Goal: Task Accomplishment & Management: Manage account settings

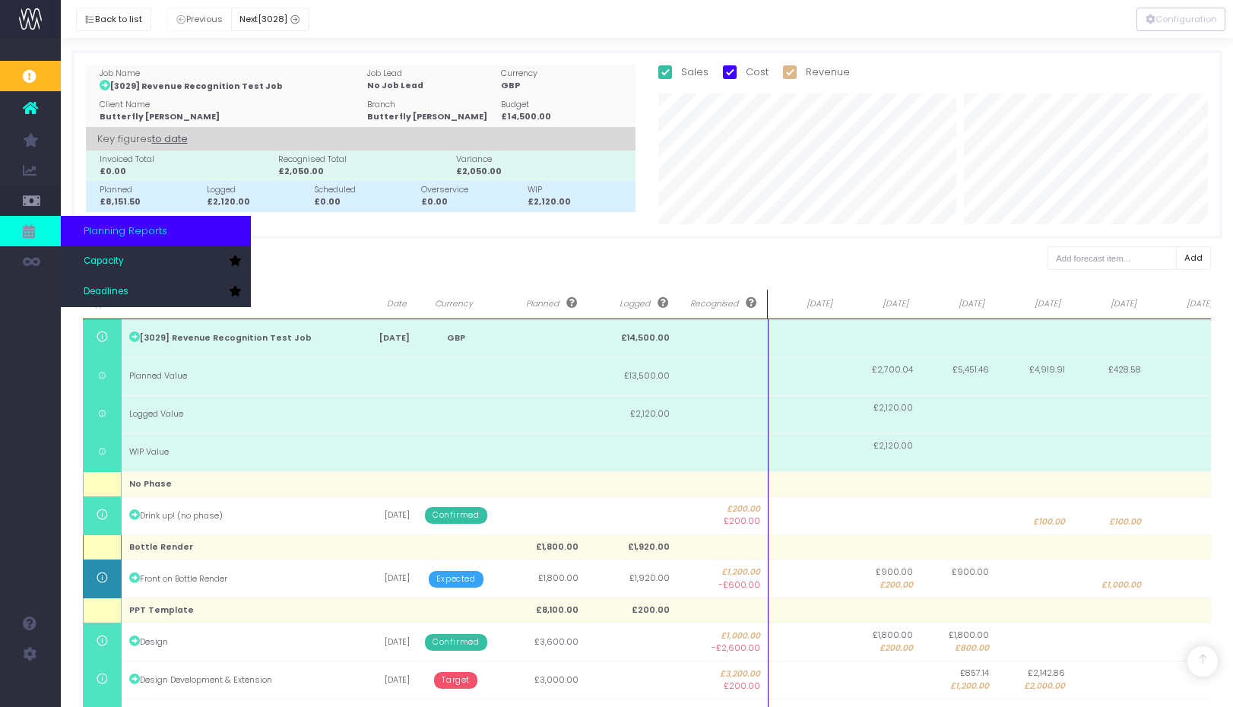
scroll to position [234, 0]
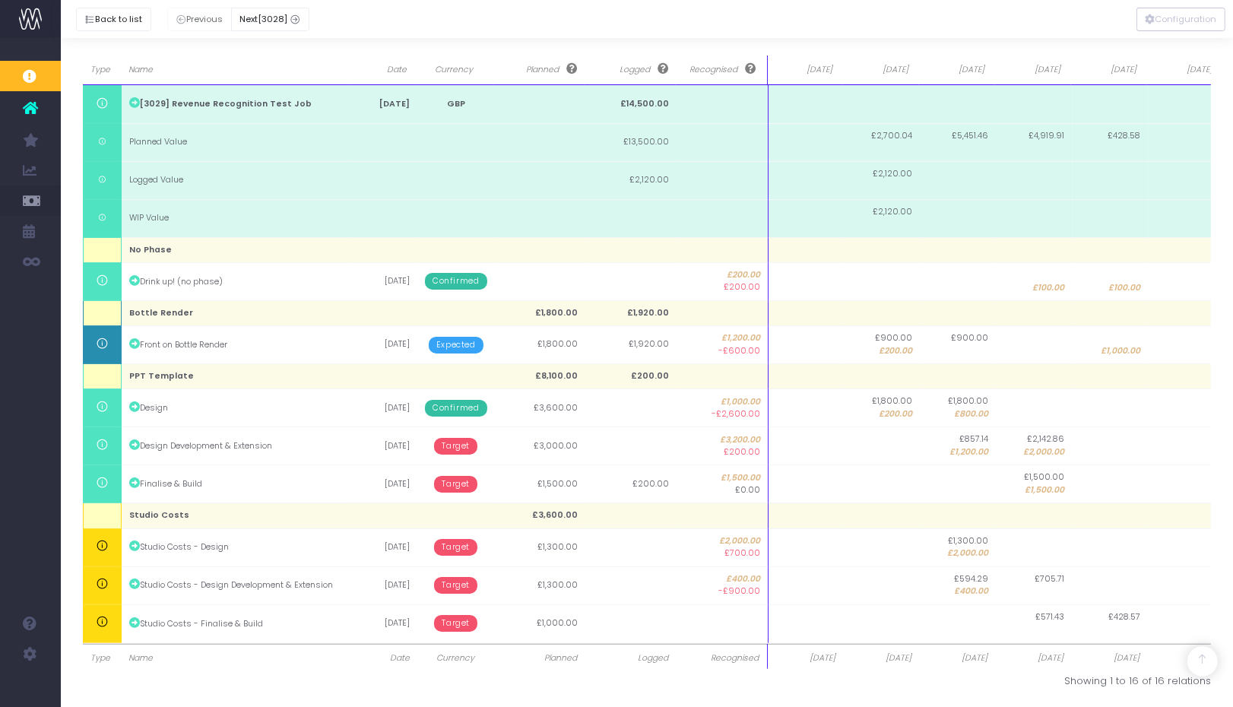
click at [35, 19] on img at bounding box center [30, 19] width 23 height 23
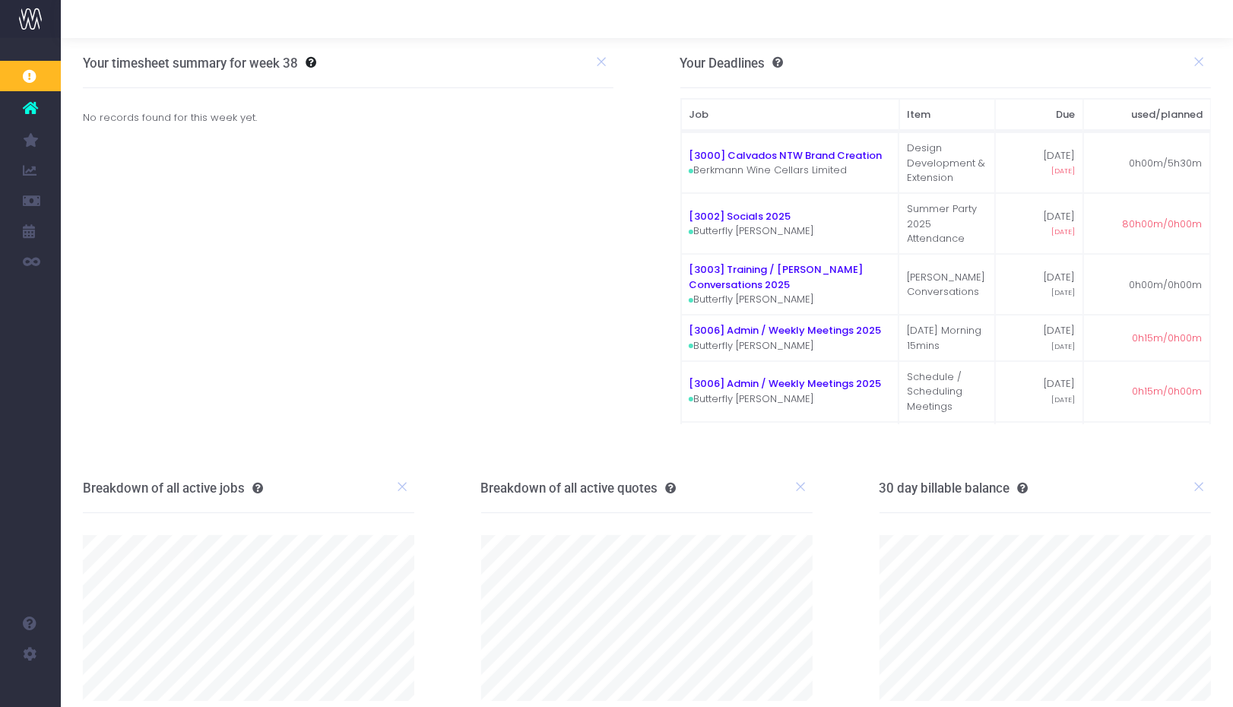
click at [30, 106] on icon at bounding box center [30, 108] width 15 height 20
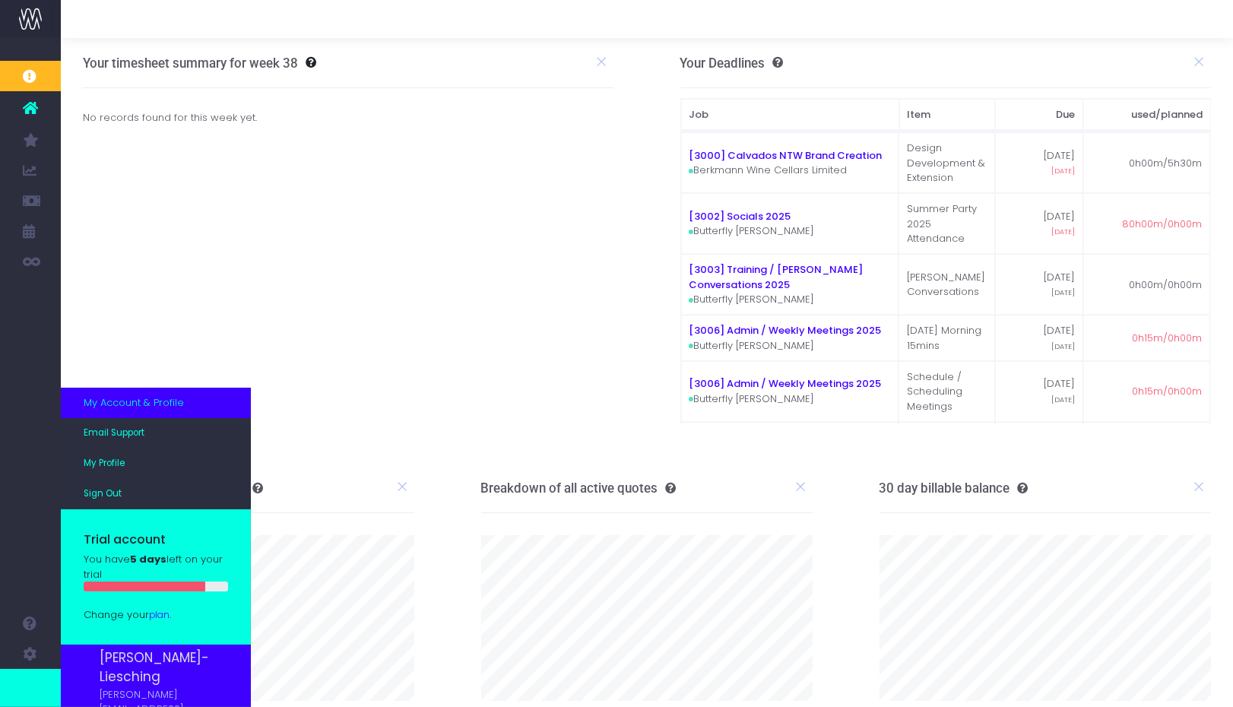
click at [123, 410] on span "My Account & Profile" at bounding box center [134, 402] width 100 height 15
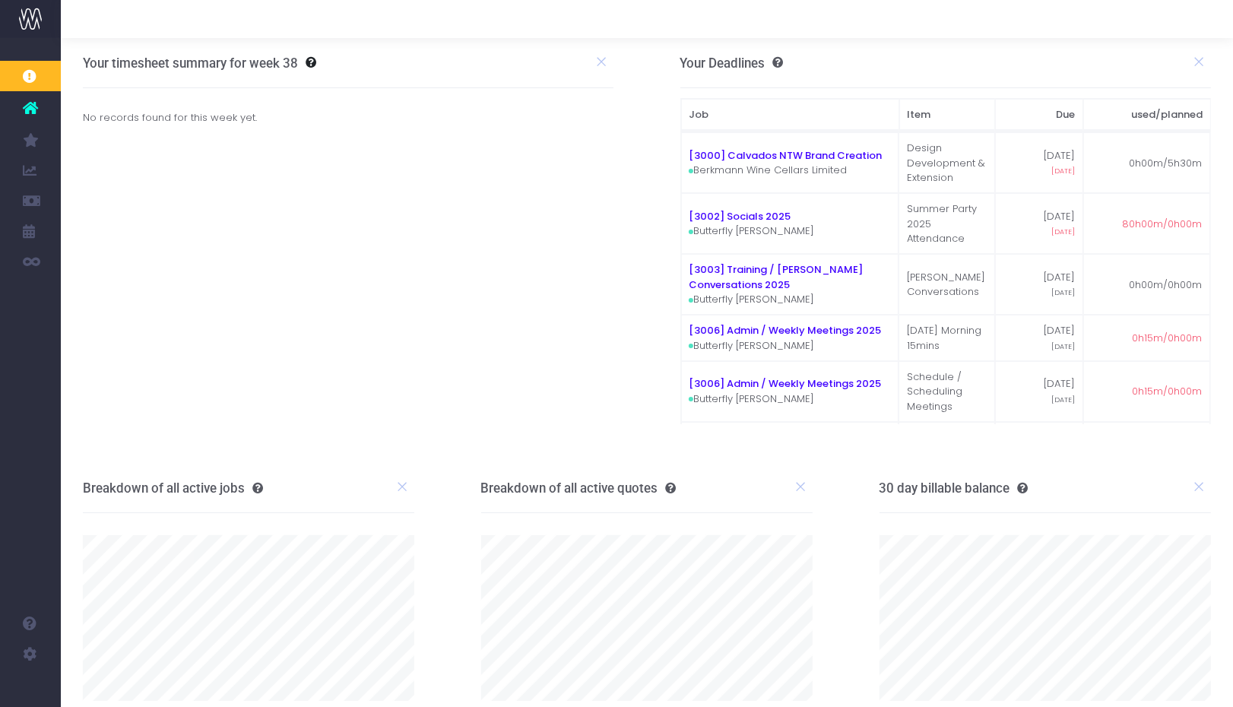
click at [32, 106] on icon at bounding box center [30, 108] width 15 height 20
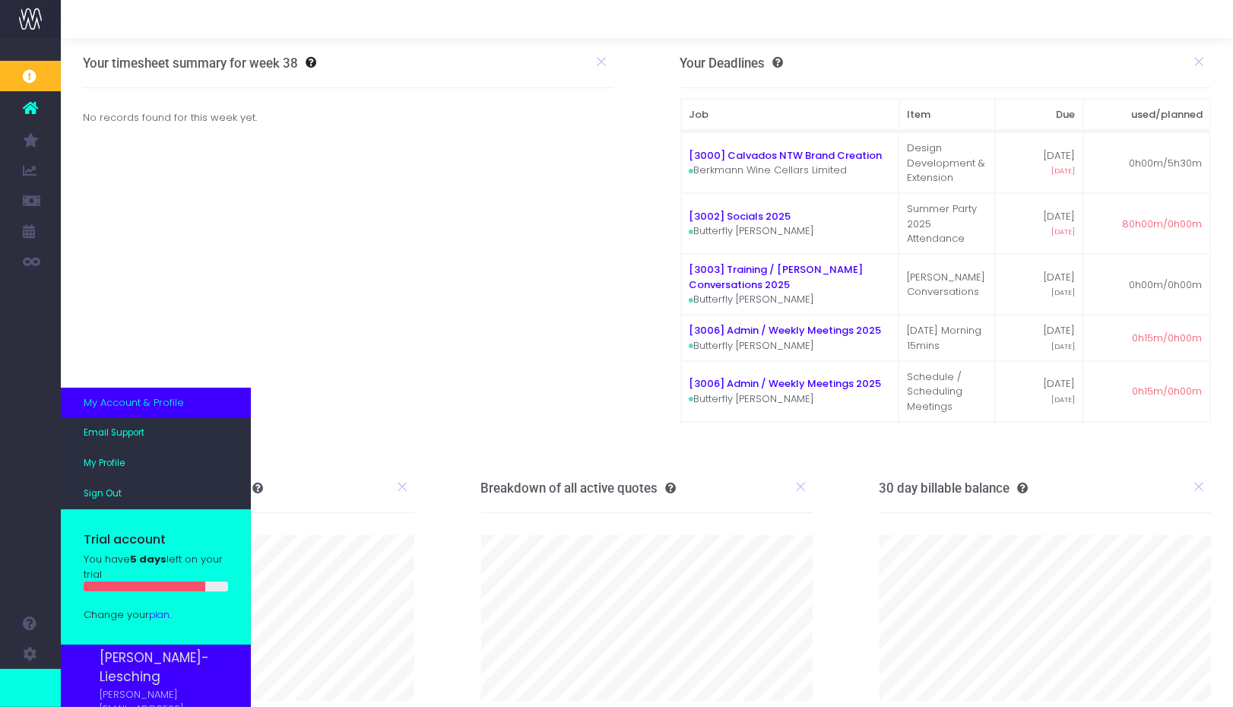
click at [84, 698] on img at bounding box center [84, 698] width 1 height 1
click at [195, 658] on span "[PERSON_NAME]-Liesching" at bounding box center [164, 667] width 128 height 39
click at [109, 466] on span "My Profile" at bounding box center [104, 464] width 41 height 14
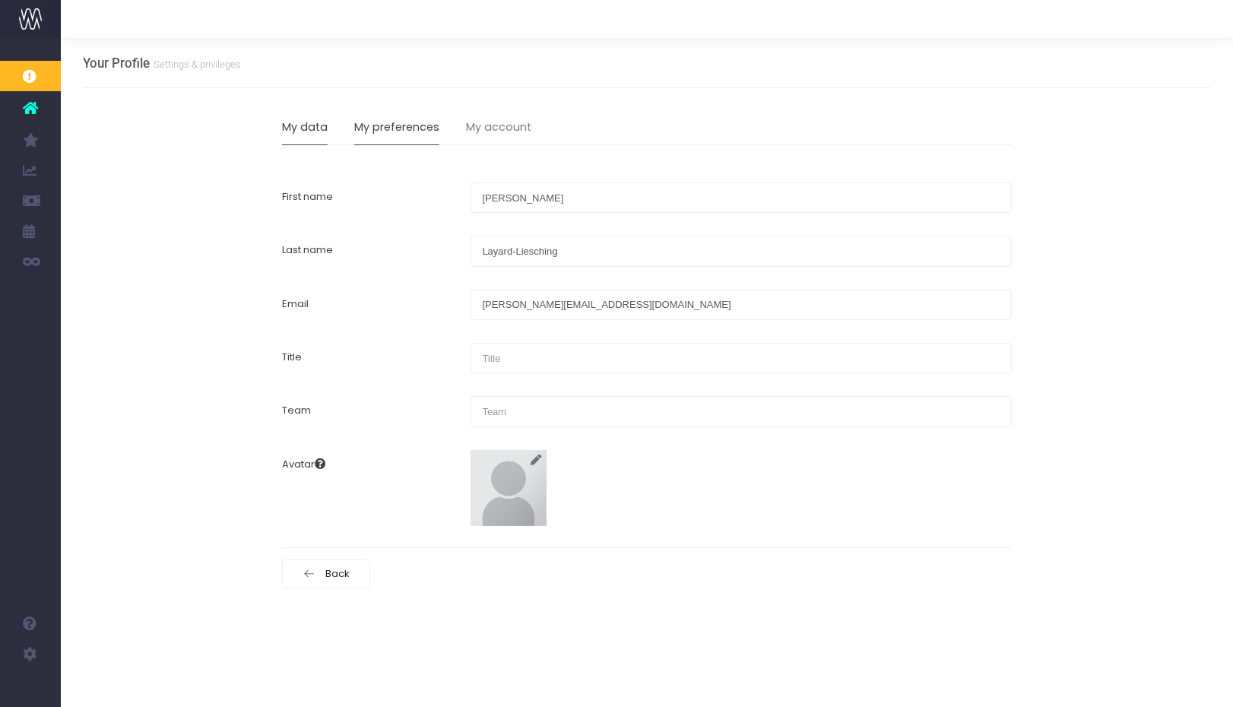
click at [372, 138] on link "My preferences" at bounding box center [396, 127] width 85 height 35
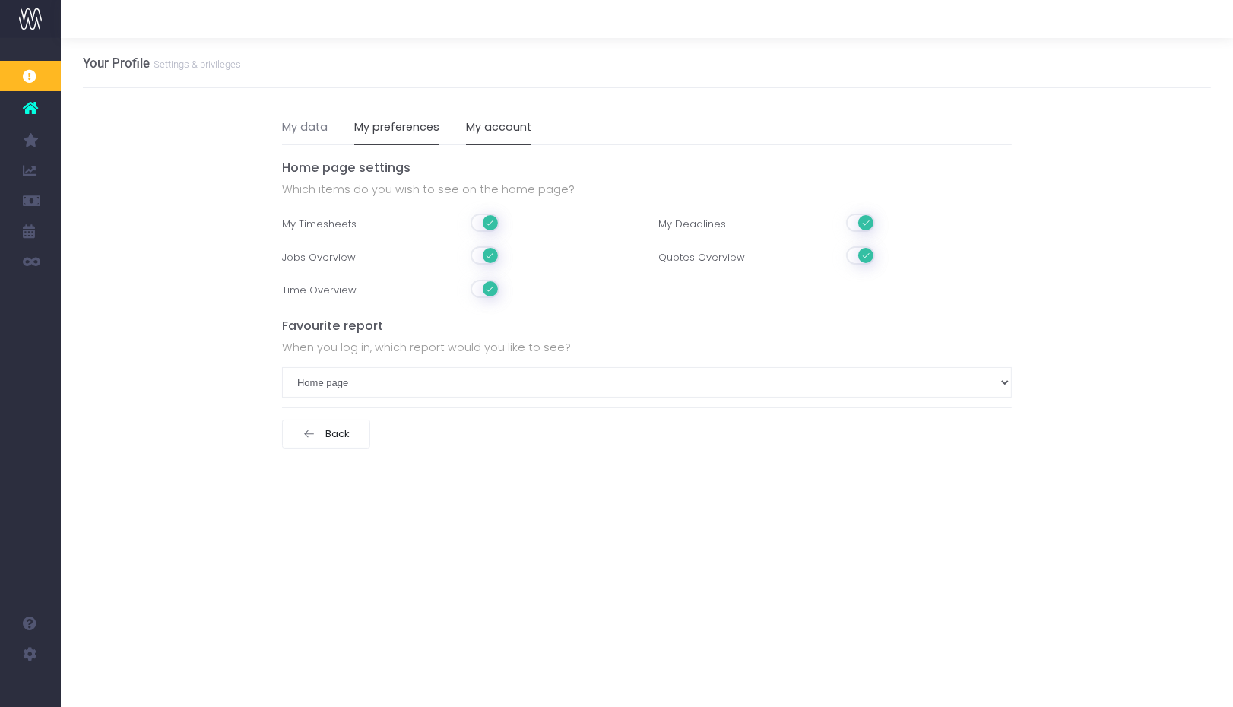
click at [502, 137] on link "My account" at bounding box center [498, 127] width 65 height 35
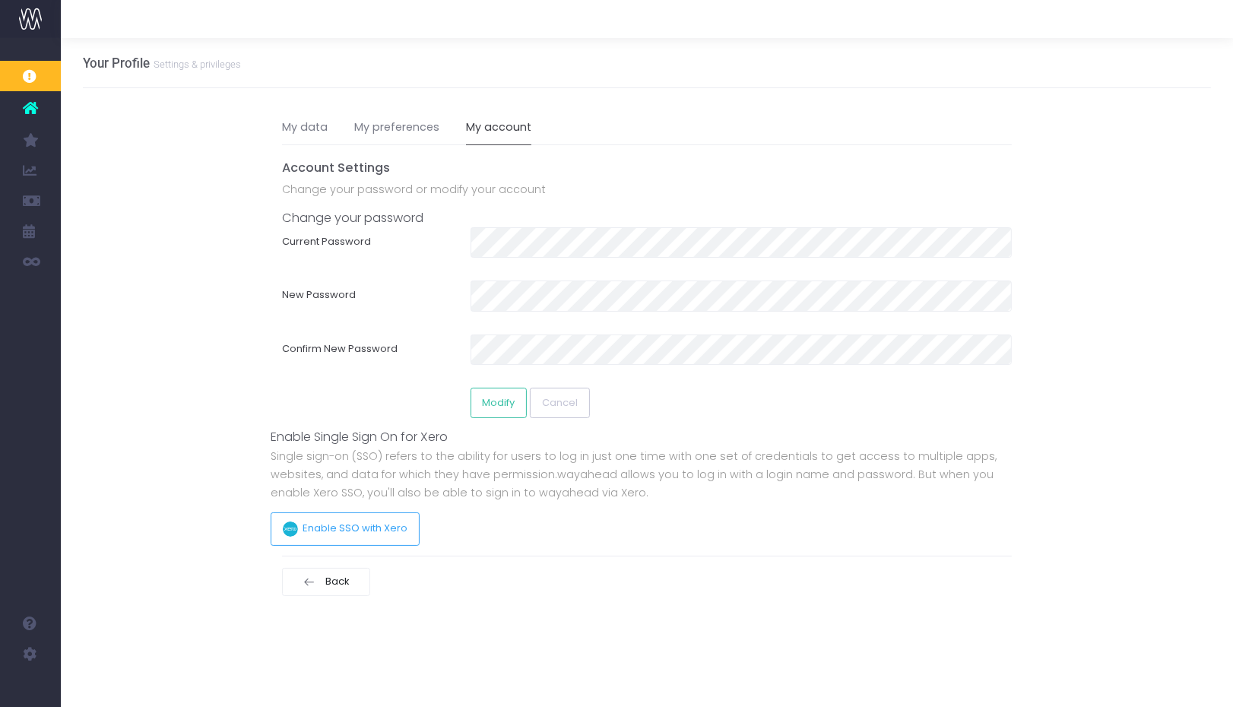
click at [332, 139] on ul "My data My preferences My account" at bounding box center [647, 127] width 730 height 35
click at [315, 132] on link "My data" at bounding box center [305, 127] width 46 height 35
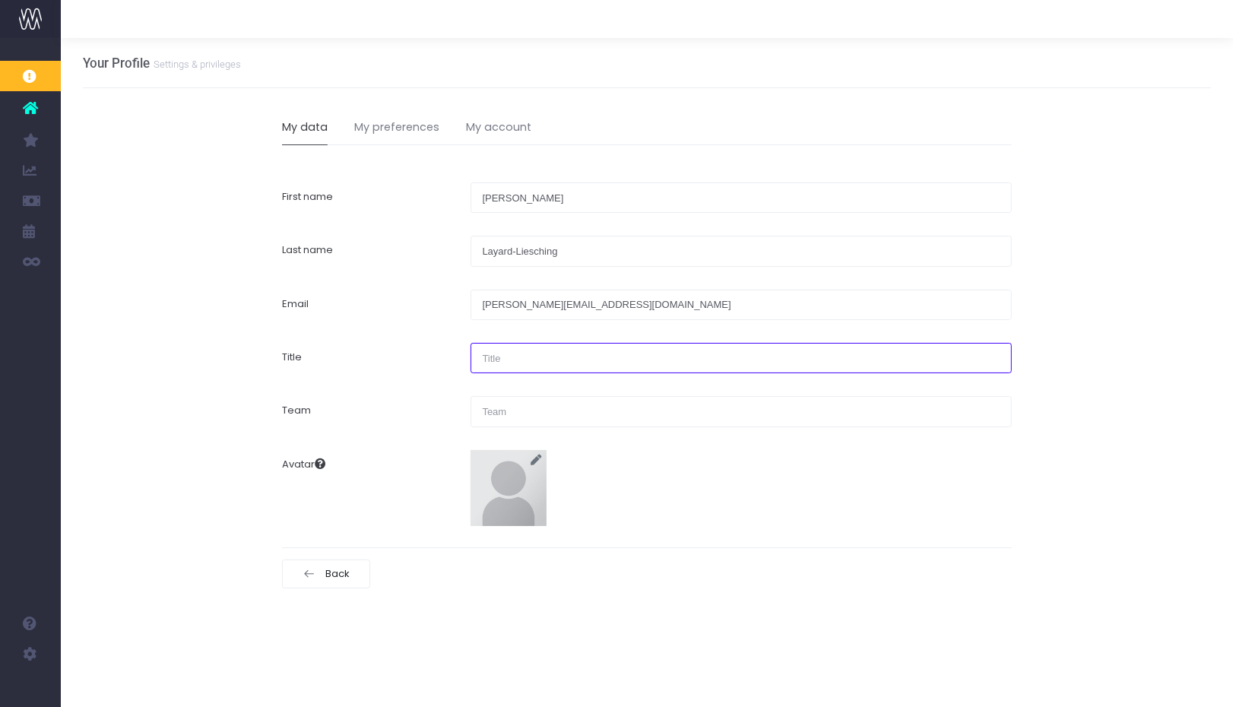
click at [502, 358] on input "text" at bounding box center [741, 358] width 541 height 30
type input "Managing Director"
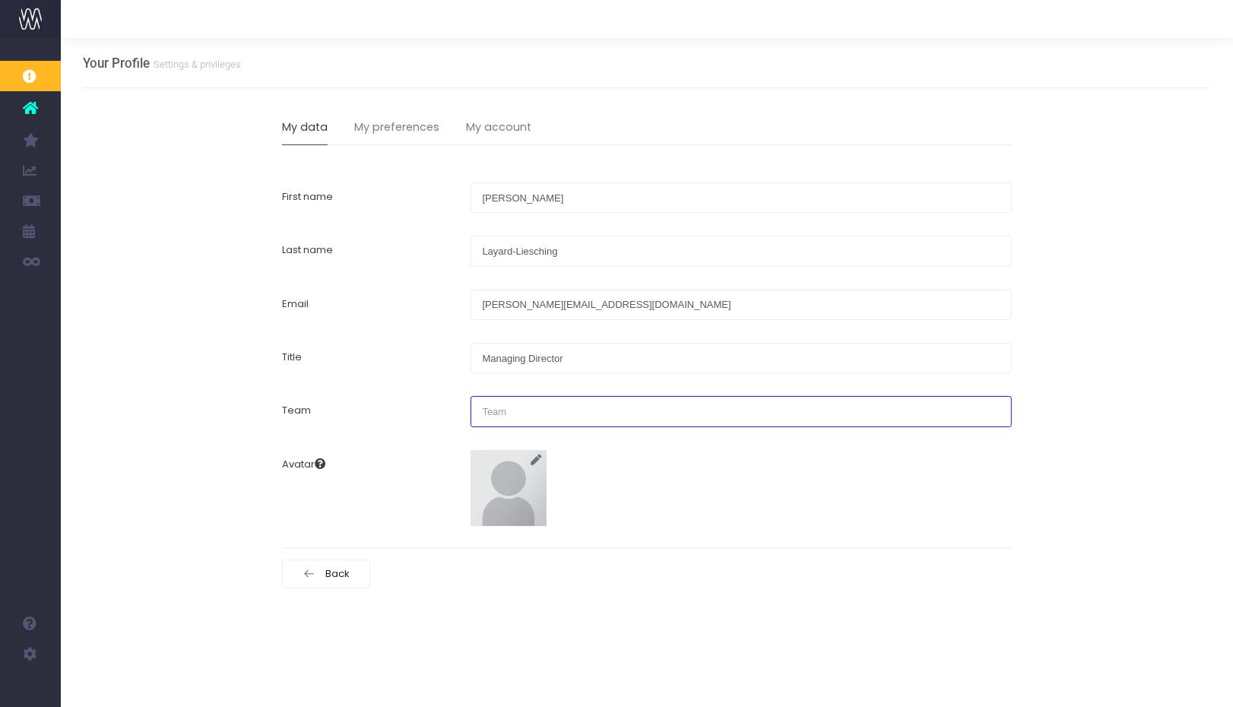
click at [542, 411] on input "text" at bounding box center [741, 411] width 541 height 30
type input "Management"
click at [767, 454] on div "Avatar" at bounding box center [647, 482] width 753 height 87
click at [531, 609] on div "My data My preferences My account First name Juliet Last name Layard-Liesching …" at bounding box center [647, 354] width 730 height 533
click at [334, 577] on span "Back" at bounding box center [335, 574] width 30 height 12
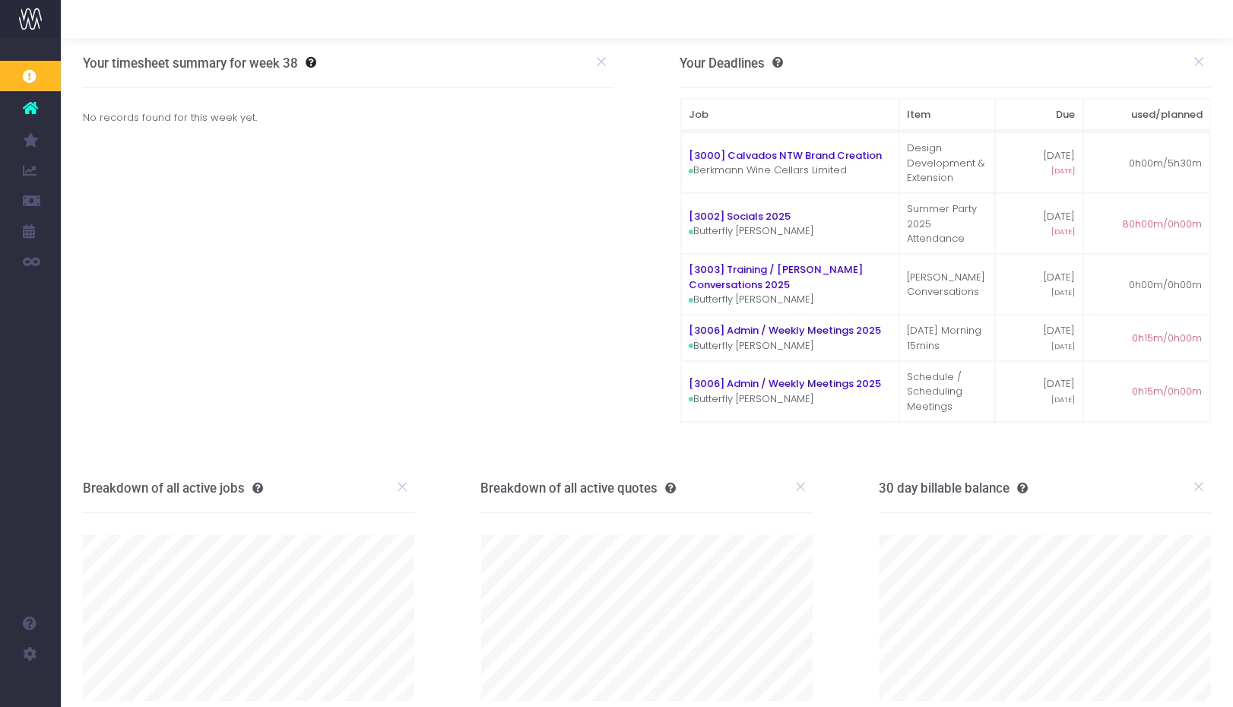
click at [40, 21] on img at bounding box center [30, 19] width 23 height 23
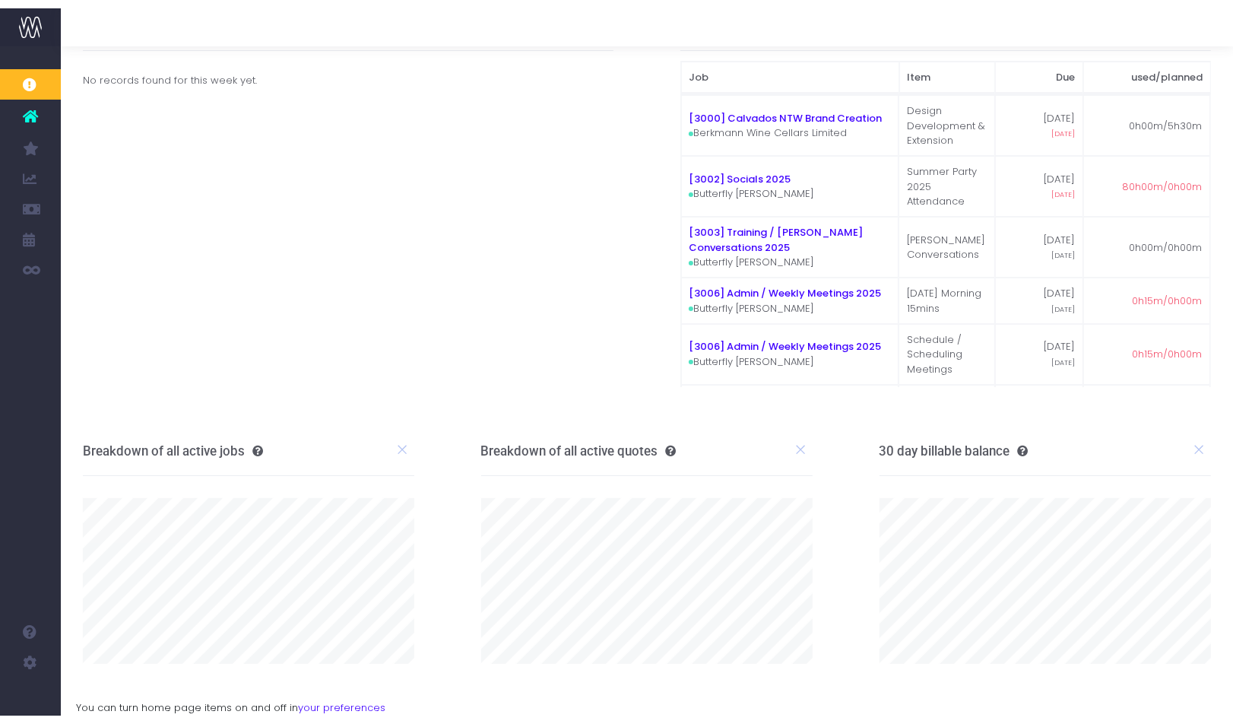
scroll to position [28, 0]
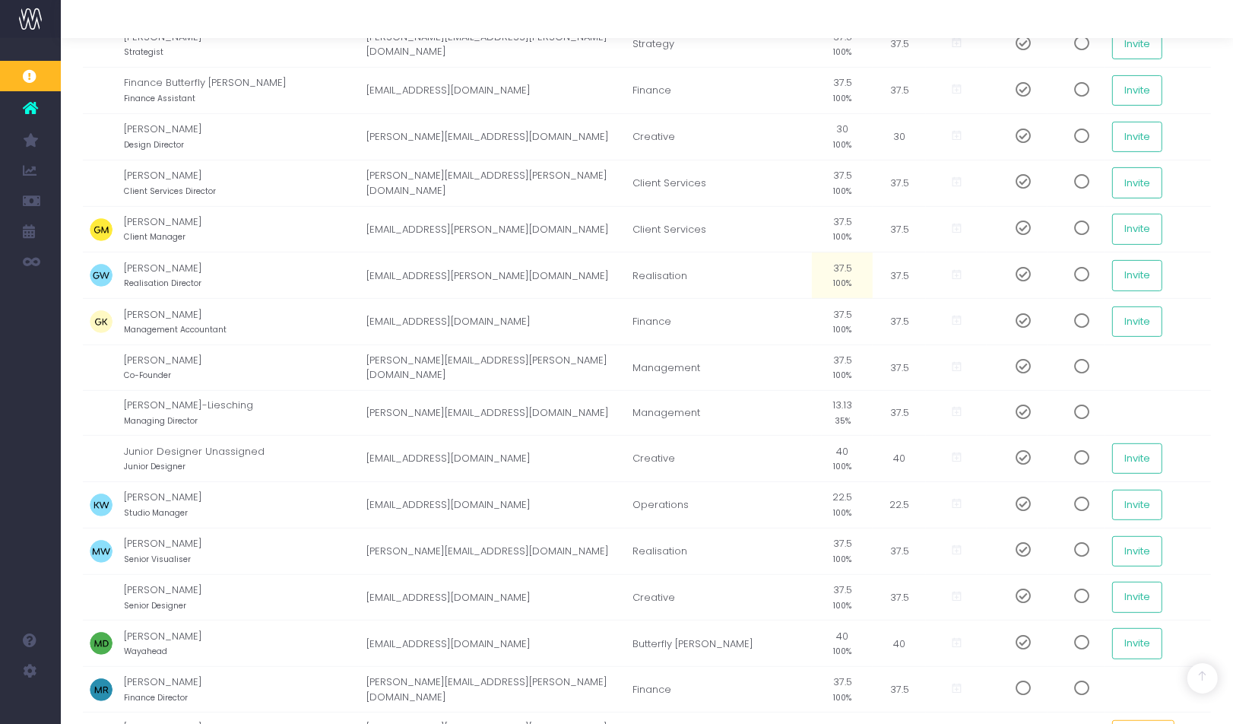
scroll to position [506, 0]
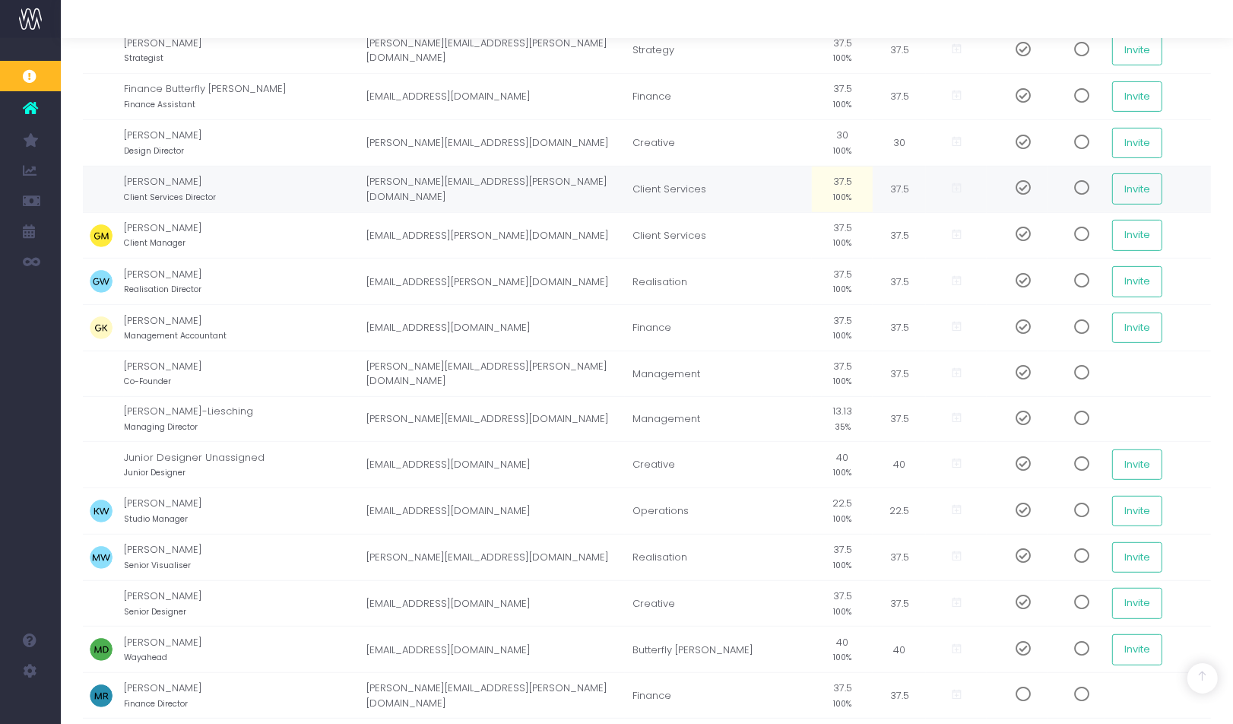
click at [1063, 180] on span at bounding box center [1076, 187] width 27 height 15
click at [1117, 176] on button "Invite" at bounding box center [1137, 188] width 50 height 30
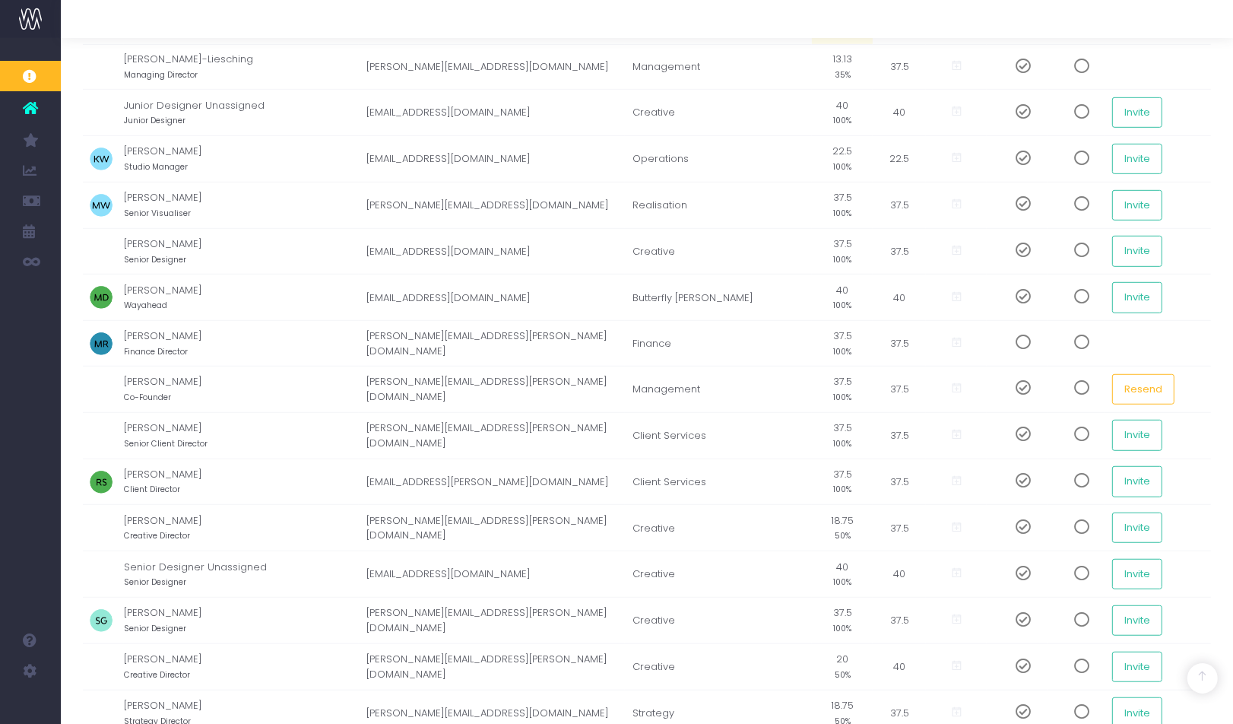
scroll to position [953, 0]
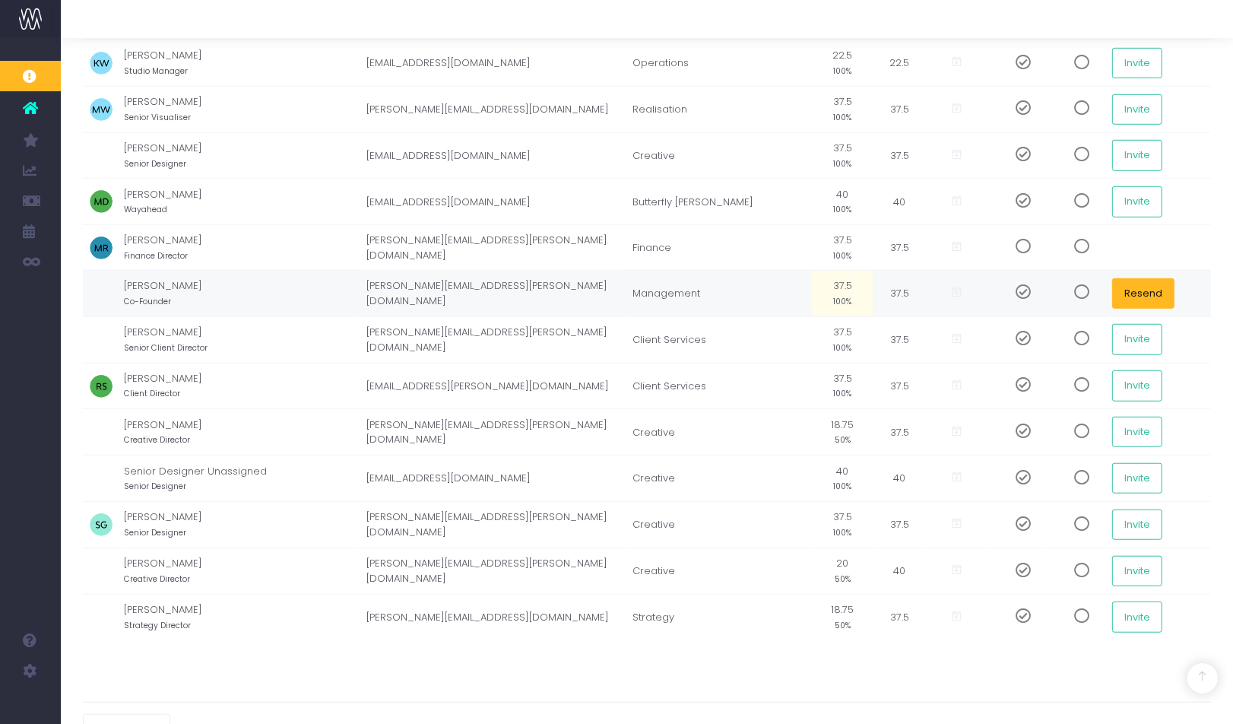
click at [1124, 278] on button "Resend" at bounding box center [1143, 293] width 62 height 30
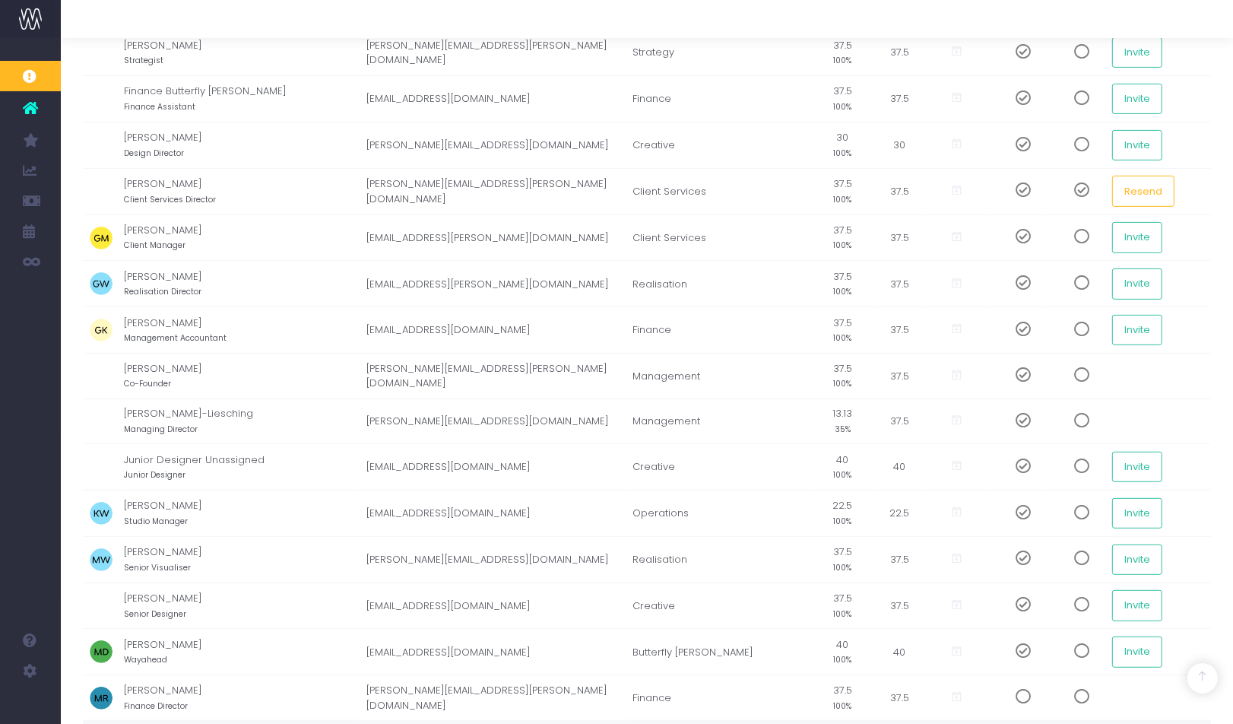
scroll to position [0, 0]
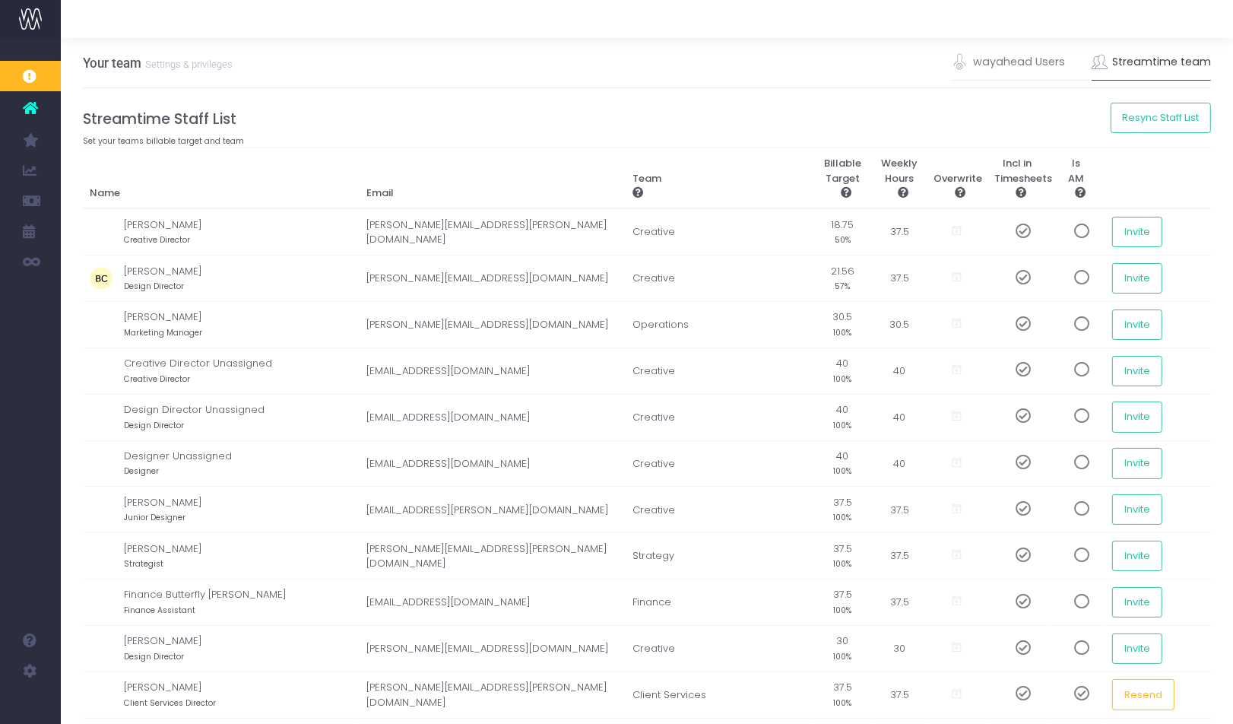
click at [27, 109] on icon at bounding box center [30, 108] width 15 height 20
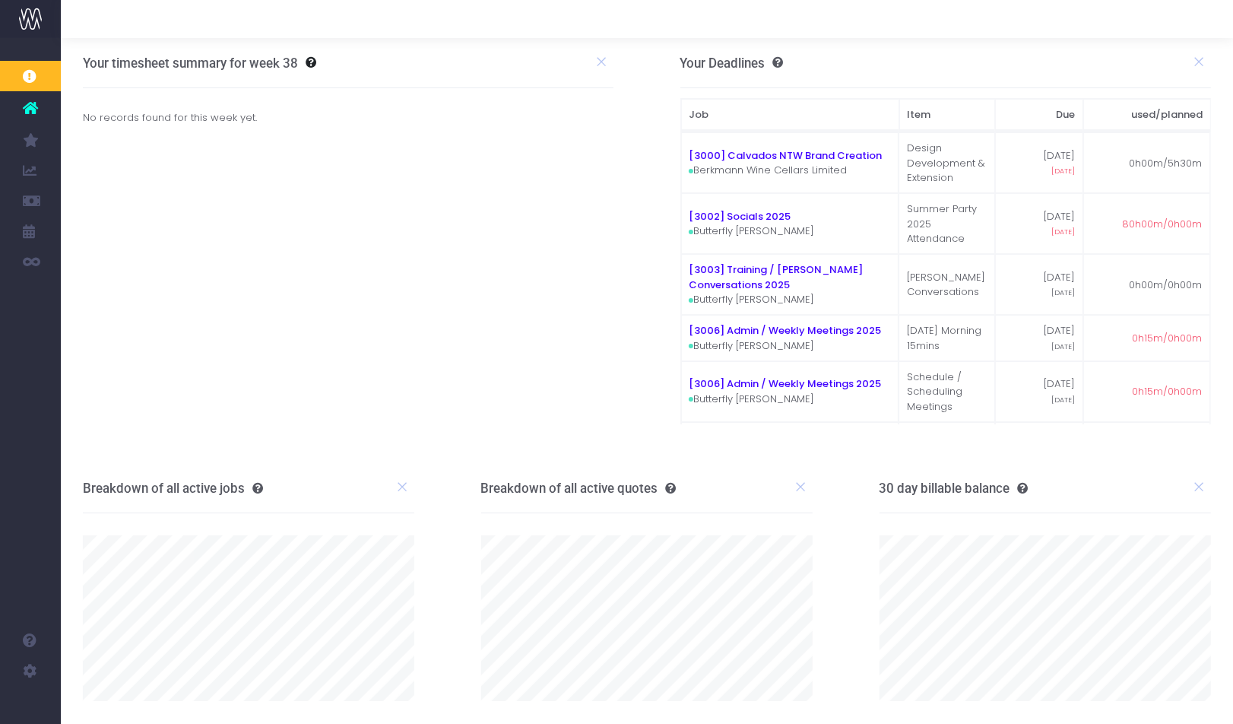
click at [33, 109] on icon at bounding box center [30, 108] width 15 height 20
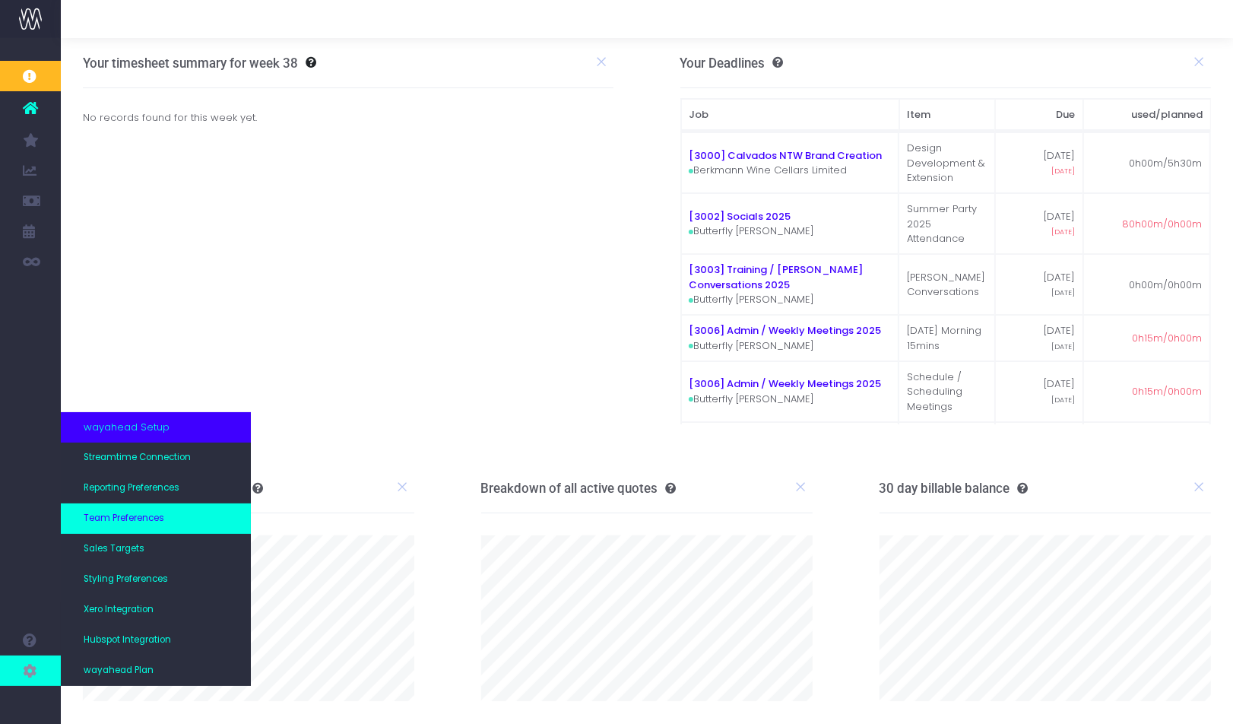
click at [158, 514] on span "Team Preferences" at bounding box center [124, 519] width 81 height 14
